Goal: Transaction & Acquisition: Book appointment/travel/reservation

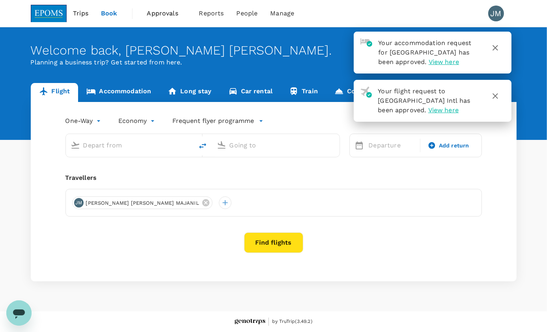
type input "roundtrip"
type input "Kota Kinabalu Intl (BKI)"
type input "Kuching Intl (KCH)"
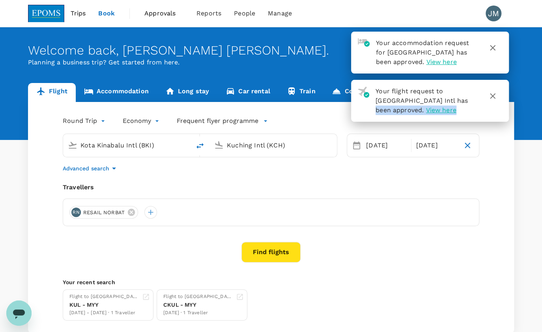
click at [448, 115] on div "Your flight request to Kota Kinabalu Intl has been approved. View here" at bounding box center [423, 97] width 108 height 35
drag, startPoint x: 448, startPoint y: 116, endPoint x: 425, endPoint y: 102, distance: 26.9
click at [425, 102] on span "Your flight request to Kota Kinabalu Intl has been approved." at bounding box center [422, 100] width 92 height 26
click at [426, 114] on span "View here" at bounding box center [441, 109] width 30 height 7
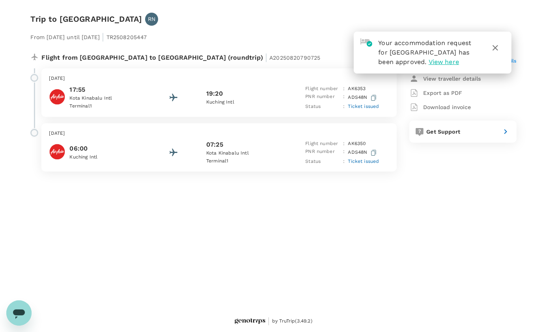
click at [493, 47] on icon "button" at bounding box center [495, 47] width 9 height 9
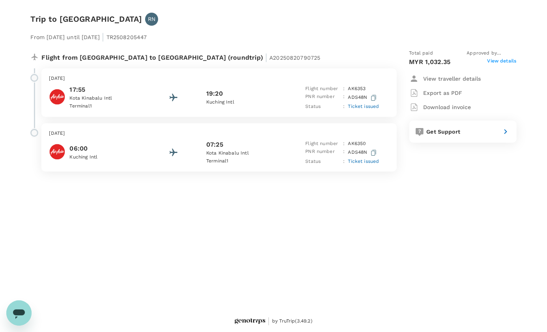
click at [499, 62] on span "View details" at bounding box center [502, 61] width 29 height 9
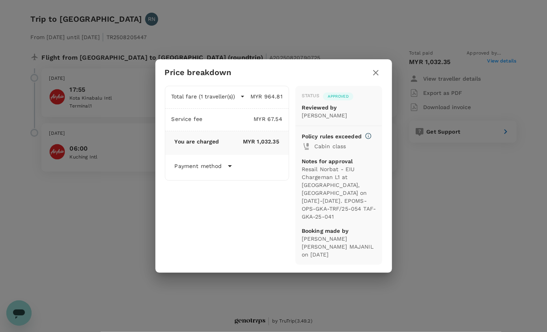
click at [375, 77] on icon "button" at bounding box center [375, 72] width 9 height 9
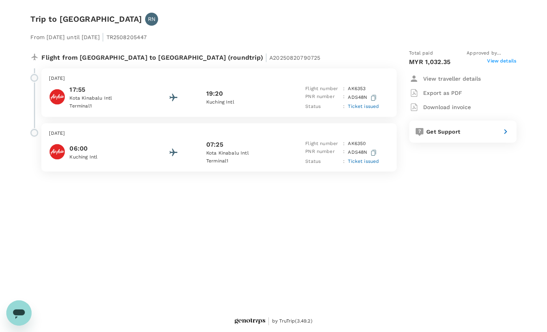
click at [346, 59] on div "Flight from Malaysia to Malaysia (roundtrip) | A20250820790725" at bounding box center [212, 56] width 363 height 14
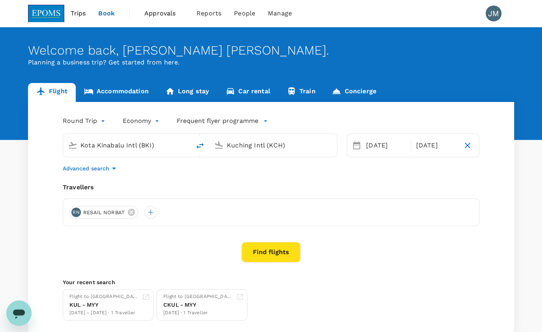
click at [158, 9] on span "Approvals" at bounding box center [163, 13] width 39 height 9
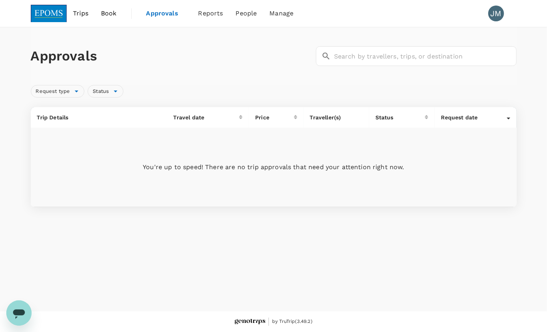
click at [118, 8] on link "Book" at bounding box center [109, 13] width 28 height 27
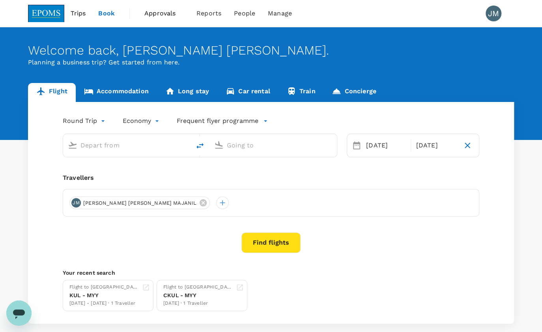
type input "Kota Kinabalu Intl (BKI)"
type input "Kuching Intl (KCH)"
type input "Kota Kinabalu Intl (BKI)"
type input "Kuching Intl (KCH)"
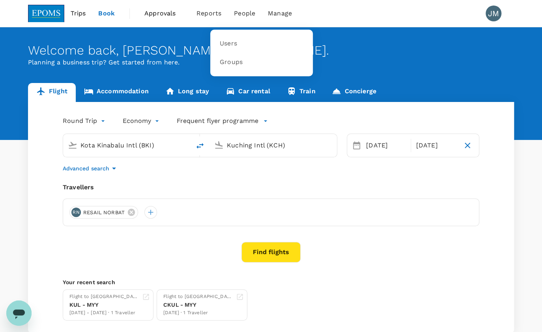
click at [248, 15] on span "People" at bounding box center [244, 13] width 21 height 9
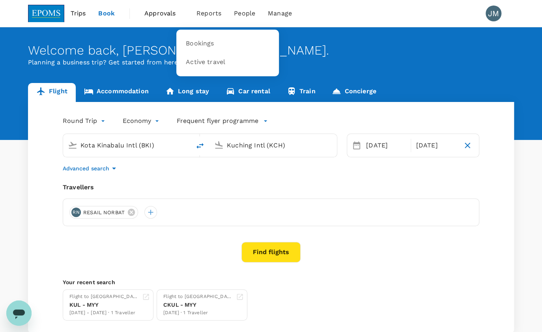
click at [197, 14] on span "Reports" at bounding box center [209, 13] width 25 height 9
click at [189, 42] on span "Bookings" at bounding box center [200, 43] width 28 height 9
